Goal: Obtain resource: Download file/media

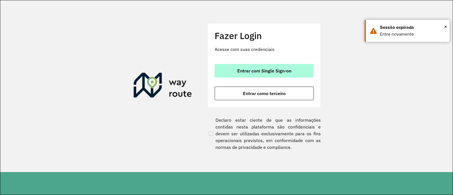
click at [260, 69] on span "Entrar com Single Sign-on" at bounding box center [264, 71] width 54 height 5
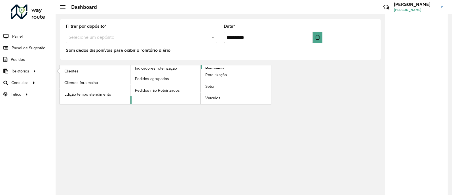
click at [223, 67] on span "Romaneio" at bounding box center [214, 68] width 18 height 6
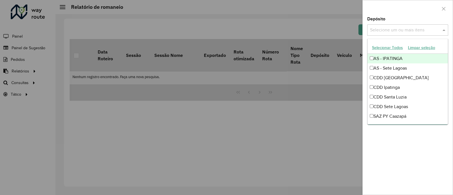
click at [428, 33] on input "text" at bounding box center [405, 30] width 73 height 7
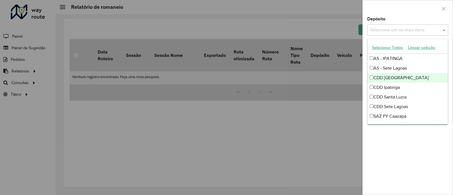
click at [404, 77] on div "CDD [GEOGRAPHIC_DATA]" at bounding box center [408, 78] width 80 height 10
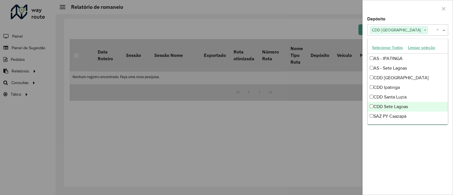
click at [400, 8] on div at bounding box center [408, 8] width 90 height 17
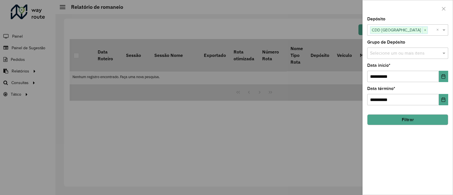
click at [406, 119] on button "Filtrar" at bounding box center [407, 119] width 81 height 11
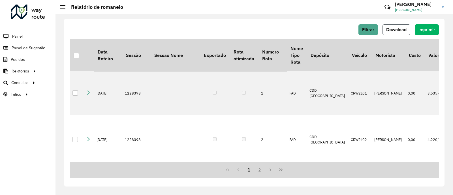
click at [405, 28] on span "Download" at bounding box center [396, 29] width 20 height 5
